Goal: Information Seeking & Learning: Learn about a topic

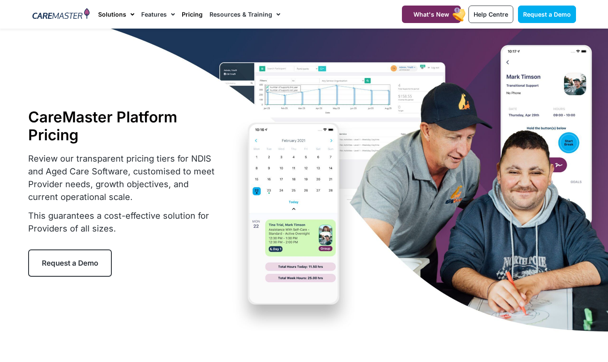
click at [130, 14] on span "Menu" at bounding box center [130, 14] width 8 height 15
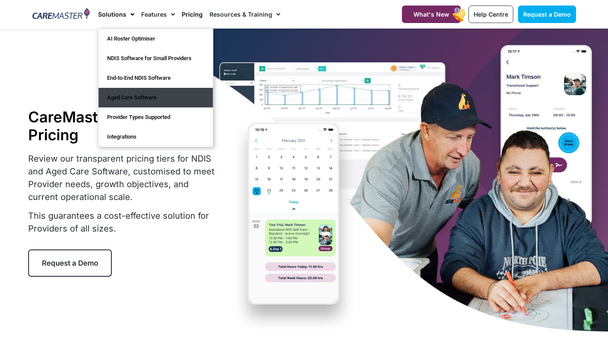
click at [151, 97] on link "Aged Care Software" at bounding box center [156, 98] width 114 height 20
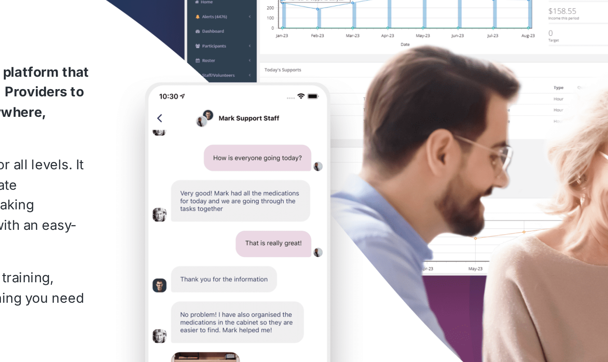
click at [262, 149] on div "Aged Care Software CareMaster is a cloud-based aged care software platform that…" at bounding box center [304, 193] width 552 height 328
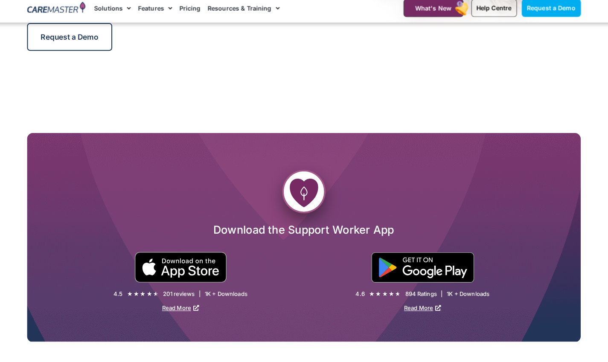
scroll to position [1697, 0]
